Goal: Task Accomplishment & Management: Use online tool/utility

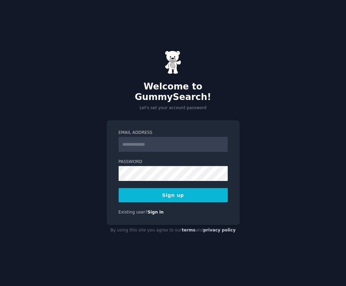
click at [170, 140] on input "Email Address" at bounding box center [173, 144] width 109 height 15
type input "**********"
click at [181, 196] on button "Sign up" at bounding box center [173, 195] width 109 height 14
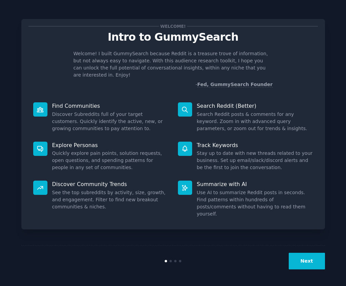
click at [303, 258] on button "Next" at bounding box center [307, 261] width 36 height 17
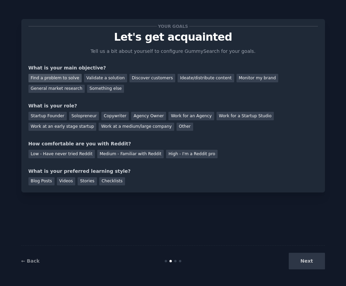
click at [75, 79] on div "Find a problem to solve" at bounding box center [54, 78] width 53 height 8
click at [137, 84] on div "Find a problem to solve Validate a solution Discover customers Ideate/distribut…" at bounding box center [173, 82] width 290 height 21
click at [144, 78] on div "Discover customers" at bounding box center [153, 78] width 46 height 8
click at [66, 77] on div "Find a problem to solve" at bounding box center [54, 78] width 53 height 8
click at [55, 115] on div "Startup Founder" at bounding box center [47, 116] width 38 height 8
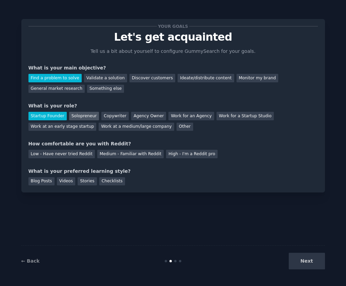
click at [77, 117] on div "Solopreneur" at bounding box center [84, 116] width 30 height 8
click at [53, 114] on div "Startup Founder" at bounding box center [47, 116] width 38 height 8
click at [128, 154] on div "Medium - Familiar with Reddit" at bounding box center [130, 154] width 66 height 8
click at [61, 185] on div "Videos" at bounding box center [66, 181] width 19 height 8
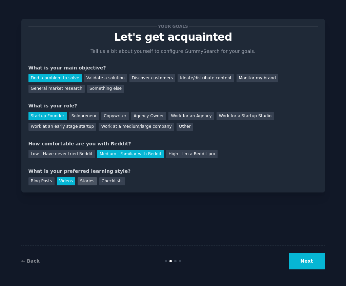
click at [92, 177] on div "Stories" at bounding box center [87, 181] width 19 height 8
click at [66, 177] on div "Videos" at bounding box center [66, 181] width 19 height 8
click at [83, 179] on div "Stories" at bounding box center [87, 181] width 19 height 8
click at [70, 182] on div "Videos" at bounding box center [66, 181] width 19 height 8
click at [298, 259] on button "Next" at bounding box center [307, 261] width 36 height 17
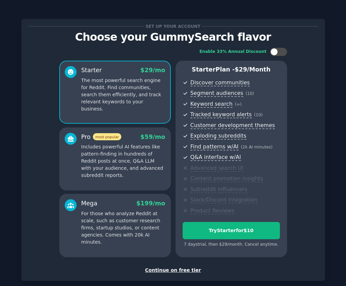
click at [173, 271] on div "Continue on free tier" at bounding box center [173, 270] width 290 height 7
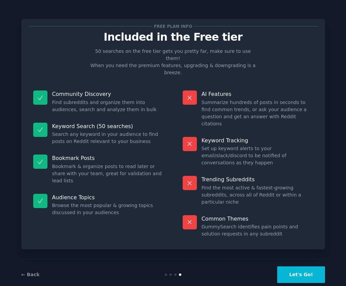
click at [300, 267] on button "Let's Go!" at bounding box center [300, 275] width 47 height 17
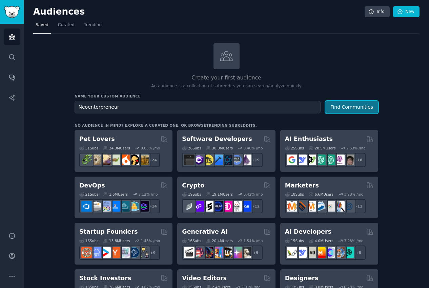
click at [342, 109] on button "Find Communities" at bounding box center [352, 107] width 53 height 13
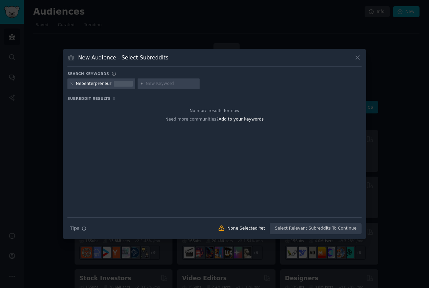
click at [346, 60] on icon at bounding box center [357, 57] width 7 height 7
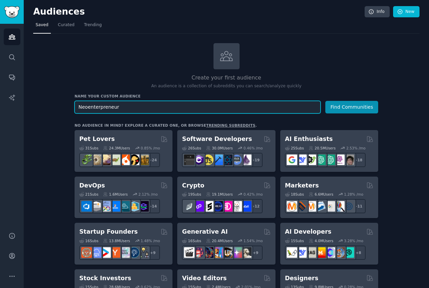
click at [141, 106] on input "Neoenterpreneur" at bounding box center [198, 107] width 246 height 13
type input "S"
type input "Sales professionals"
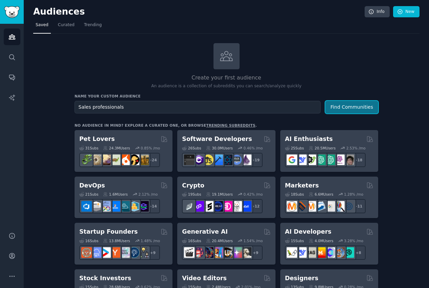
click at [346, 108] on button "Find Communities" at bounding box center [352, 107] width 53 height 13
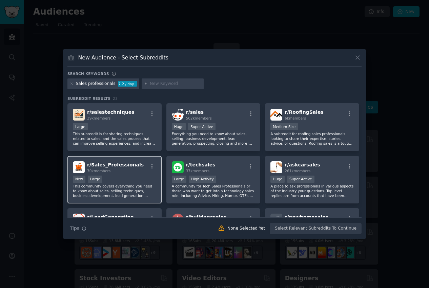
click at [132, 172] on div "70k members" at bounding box center [115, 170] width 57 height 5
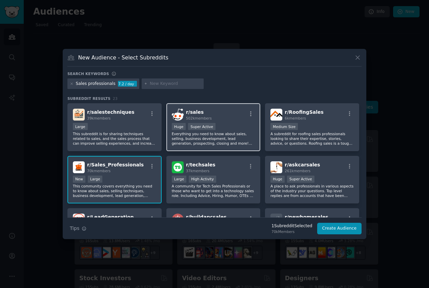
click at [240, 112] on div "r/ sales 502k members" at bounding box center [213, 115] width 83 height 12
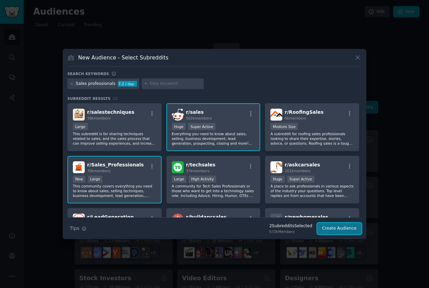
click at [346, 229] on button "Create Audience" at bounding box center [339, 229] width 45 height 12
